Goal: Check status: Check status

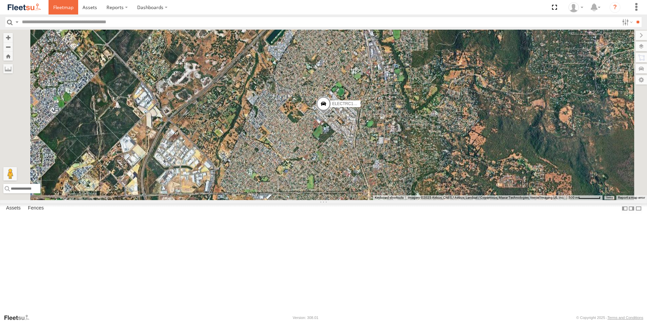
click at [59, 9] on span at bounding box center [63, 7] width 20 height 6
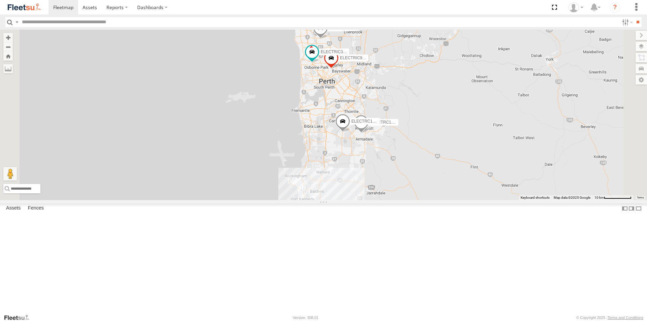
click at [0, 0] on div "All Assets" at bounding box center [0, 0] width 0 height 0
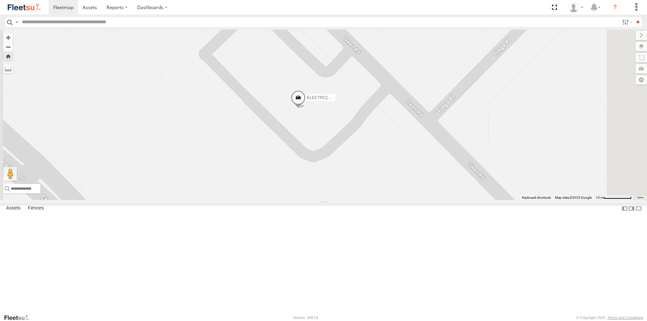
click at [406, 168] on div "ELECTRC14 - Spare" at bounding box center [323, 115] width 647 height 170
click at [0, 0] on span at bounding box center [0, 0] width 0 height 0
